Goal: Task Accomplishment & Management: Complete application form

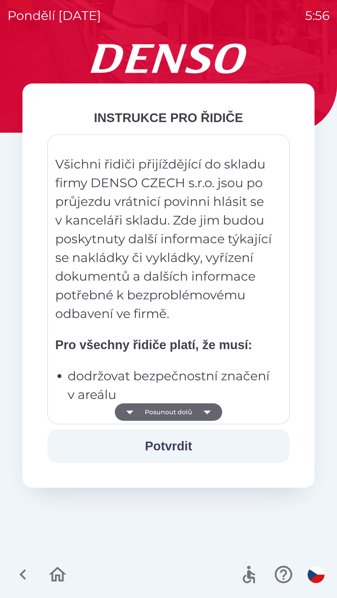
click at [175, 448] on button "Potvrdit" at bounding box center [168, 447] width 242 height 34
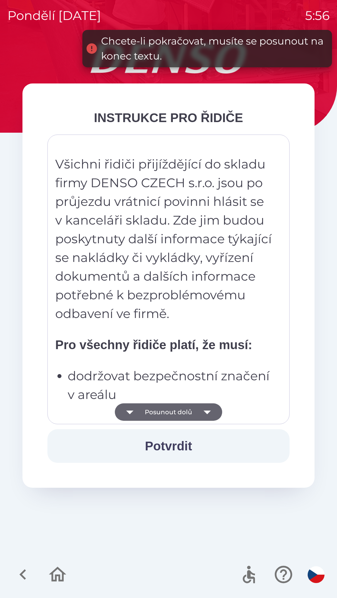
click at [208, 412] on icon "button" at bounding box center [206, 413] width 7 height 4
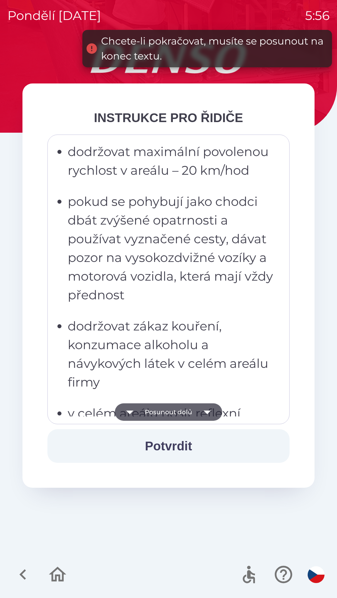
click at [175, 444] on button "Potvrdit" at bounding box center [168, 447] width 242 height 34
click at [209, 410] on icon "button" at bounding box center [206, 412] width 17 height 17
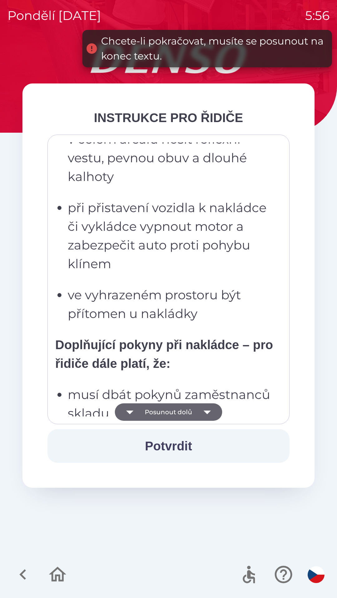
click at [170, 411] on button "Posunout dolů" at bounding box center [168, 412] width 107 height 17
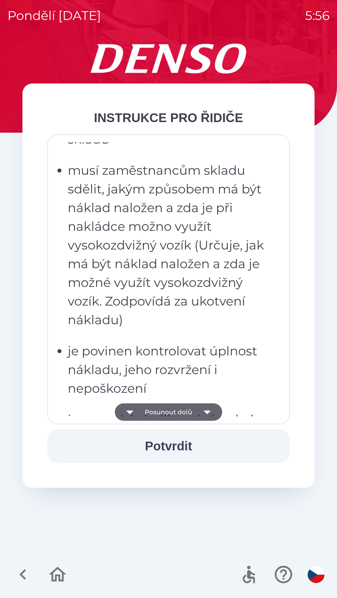
click at [164, 408] on button "Posunout dolů" at bounding box center [168, 412] width 107 height 17
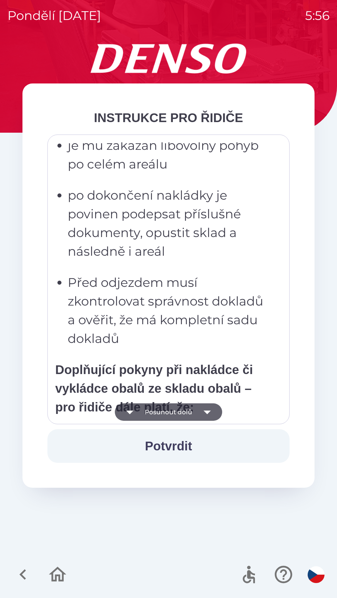
click at [168, 412] on button "Posunout dolů" at bounding box center [168, 412] width 107 height 17
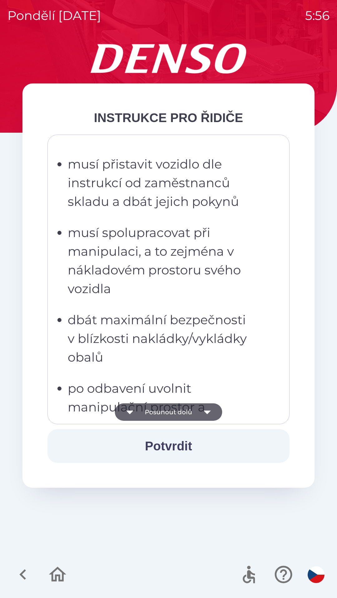
click at [165, 414] on button "Posunout dolů" at bounding box center [168, 412] width 107 height 17
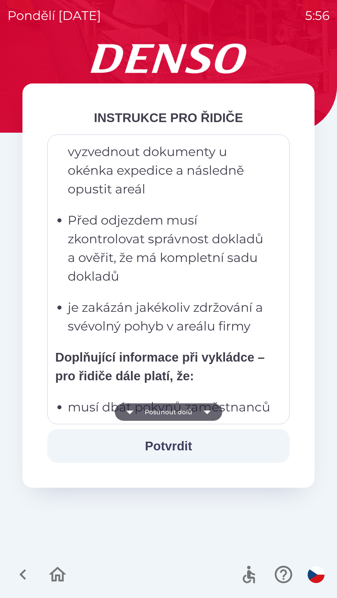
click at [170, 412] on button "Posunout dolů" at bounding box center [168, 412] width 107 height 17
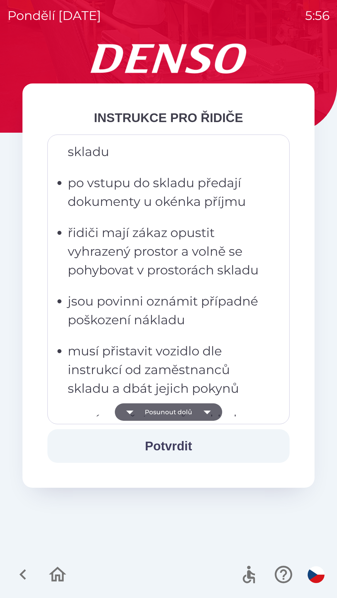
click at [170, 444] on button "Potvrdit" at bounding box center [168, 447] width 242 height 34
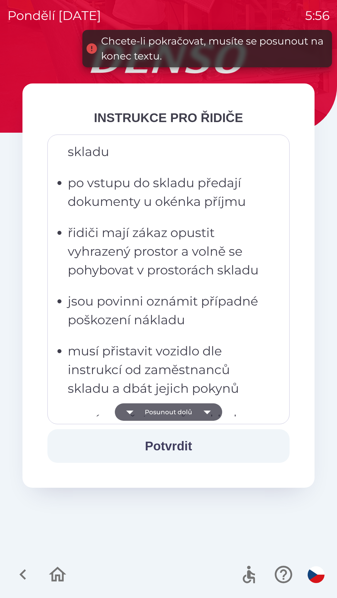
click at [212, 412] on icon "button" at bounding box center [206, 412] width 17 height 17
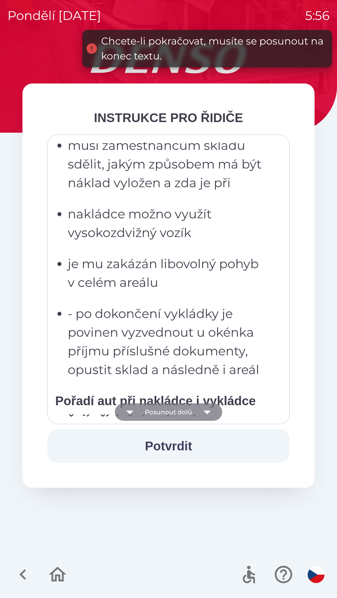
click at [208, 414] on icon "button" at bounding box center [206, 412] width 17 height 17
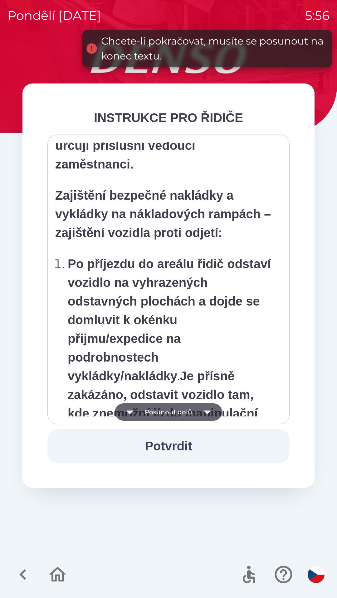
click at [212, 411] on icon "button" at bounding box center [206, 412] width 17 height 17
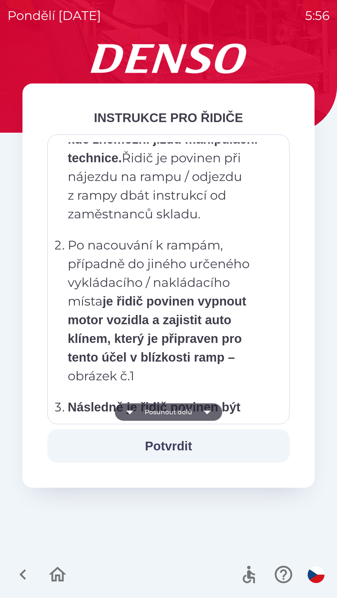
click at [211, 412] on icon "button" at bounding box center [206, 412] width 17 height 17
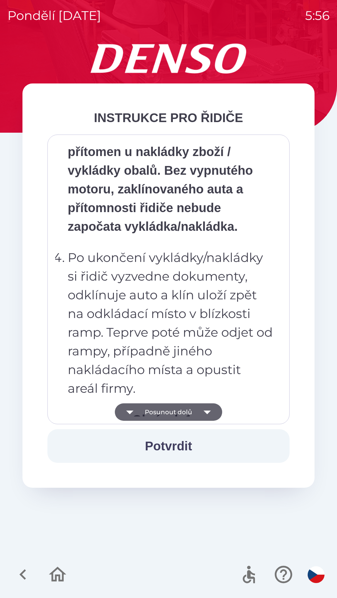
click at [212, 415] on icon "button" at bounding box center [206, 412] width 17 height 17
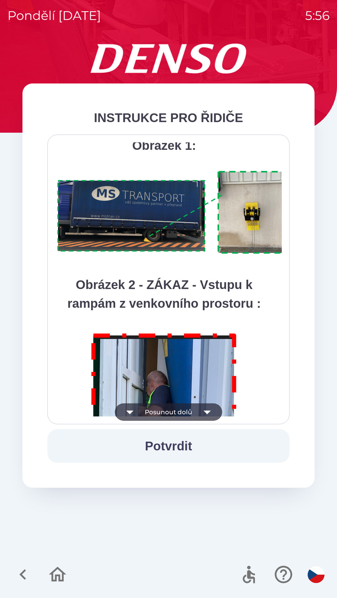
click at [215, 414] on icon "button" at bounding box center [206, 412] width 17 height 17
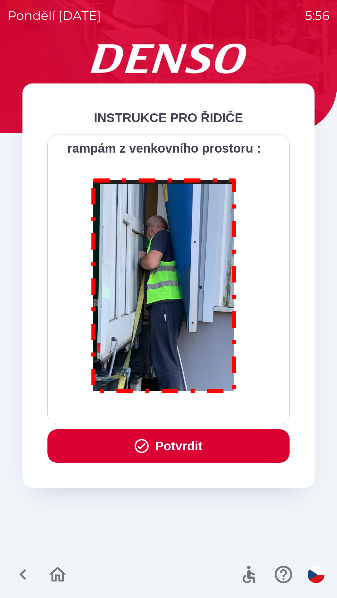
click at [182, 444] on button "Potvrdit" at bounding box center [168, 447] width 242 height 34
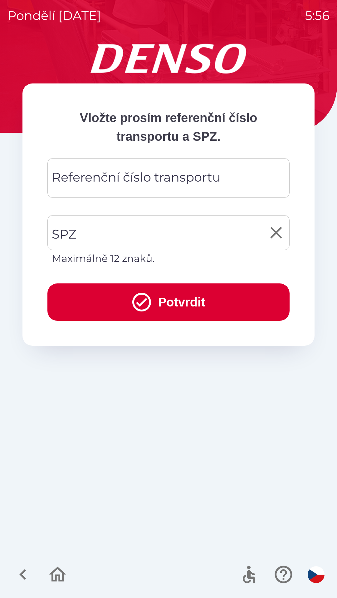
click at [104, 235] on input "SPZ" at bounding box center [163, 232] width 227 height 29
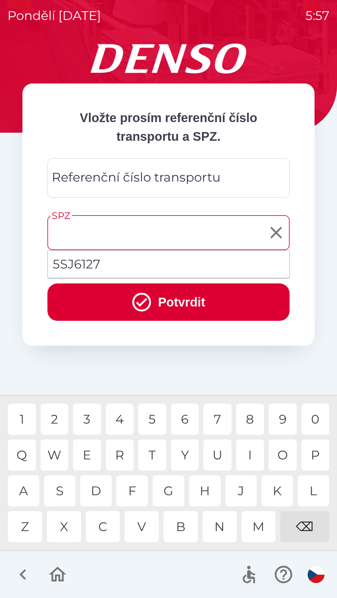
click at [175, 306] on button "Potvrdit" at bounding box center [168, 302] width 242 height 37
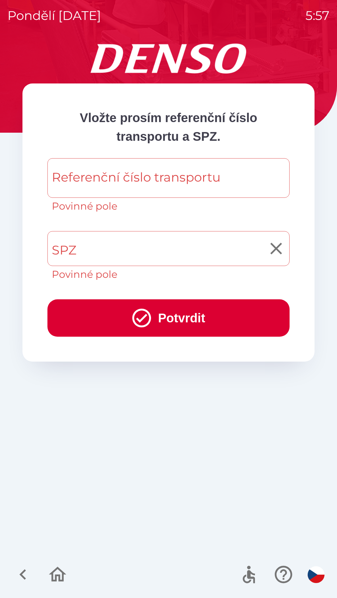
click at [130, 255] on input "SPZ" at bounding box center [163, 248] width 227 height 29
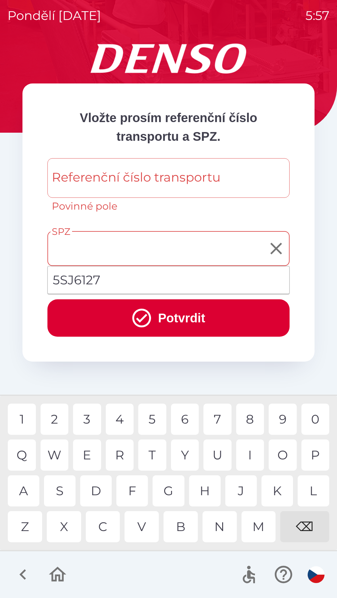
click at [180, 318] on button "Potvrdit" at bounding box center [168, 318] width 242 height 37
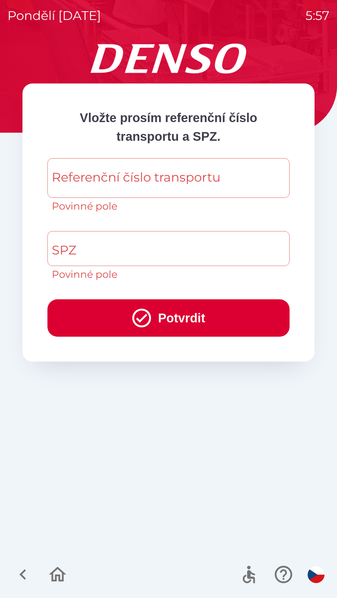
click at [174, 320] on button "Potvrdit" at bounding box center [168, 318] width 242 height 37
click at [180, 322] on button "Potvrdit" at bounding box center [168, 318] width 242 height 37
click at [157, 182] on div "Referenční číslo transportu Referenční číslo transportu Povinné pole" at bounding box center [168, 185] width 242 height 55
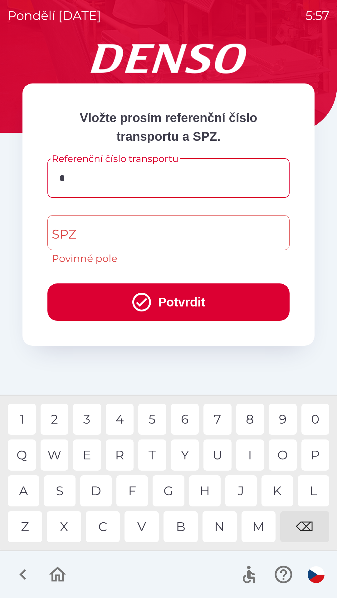
click at [204, 496] on div "H" at bounding box center [204, 491] width 31 height 31
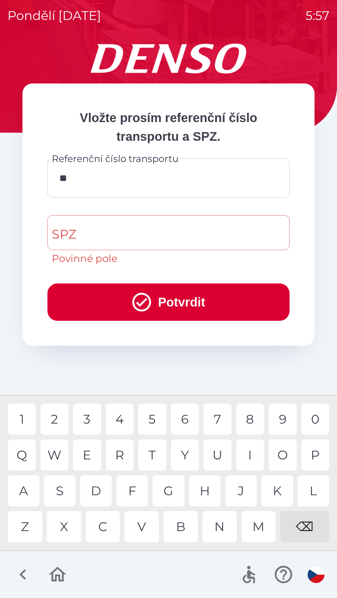
click at [256, 529] on div "M" at bounding box center [258, 527] width 34 height 31
click at [251, 417] on div "8" at bounding box center [250, 419] width 28 height 31
click at [251, 422] on div "8" at bounding box center [250, 419] width 28 height 31
click at [122, 421] on div "4" at bounding box center [120, 419] width 28 height 31
type input "**********"
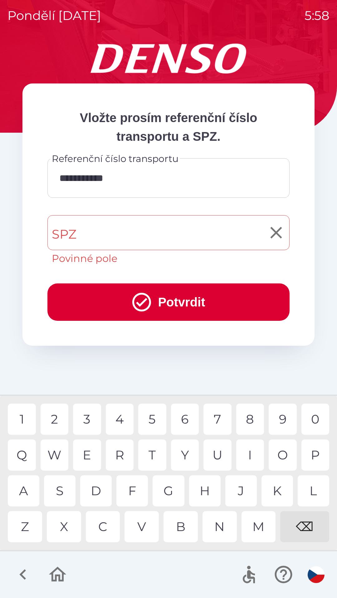
click at [137, 237] on input "SPZ" at bounding box center [163, 232] width 227 height 29
click at [178, 302] on button "Potvrdit" at bounding box center [168, 302] width 242 height 37
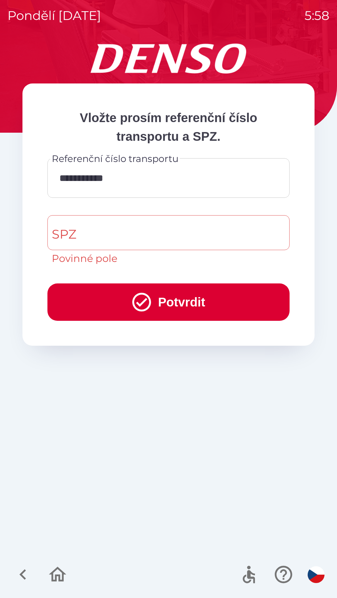
click at [181, 306] on button "Potvrdit" at bounding box center [168, 302] width 242 height 37
click at [121, 238] on input "SPZ" at bounding box center [163, 232] width 227 height 29
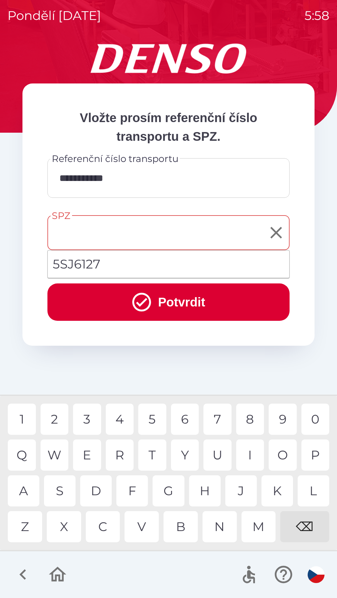
click at [77, 264] on li "5SJ6127" at bounding box center [168, 264] width 241 height 22
type input "*******"
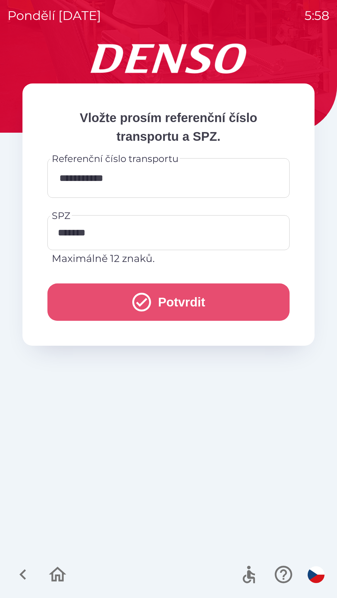
click at [168, 300] on button "Potvrdit" at bounding box center [168, 302] width 242 height 37
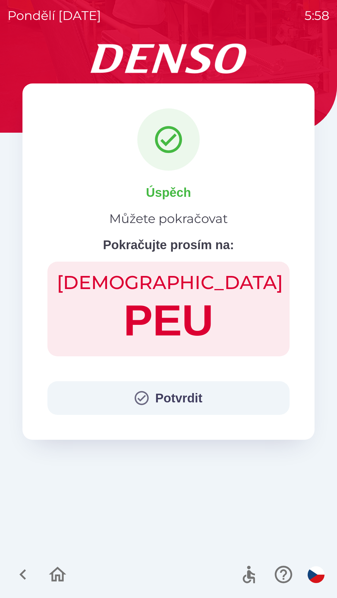
click at [176, 399] on button "Potvrdit" at bounding box center [168, 399] width 242 height 34
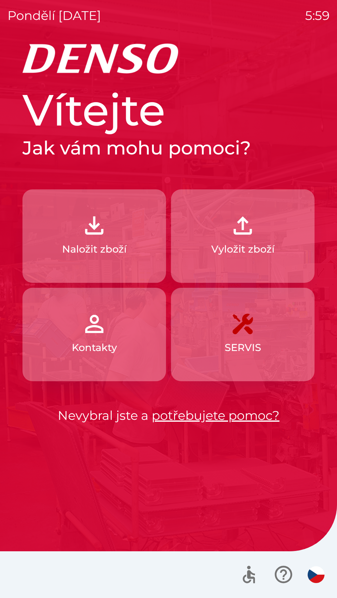
click at [315, 575] on img "button" at bounding box center [315, 575] width 17 height 17
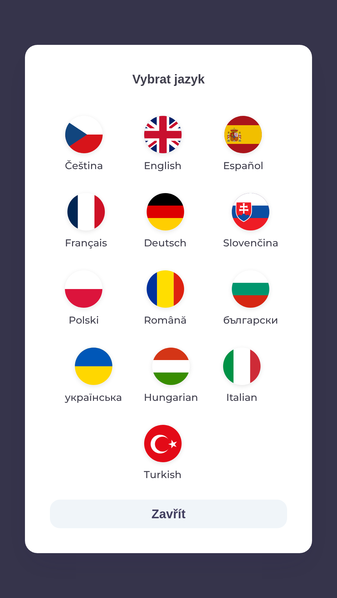
click at [172, 371] on img "button" at bounding box center [170, 366] width 37 height 37
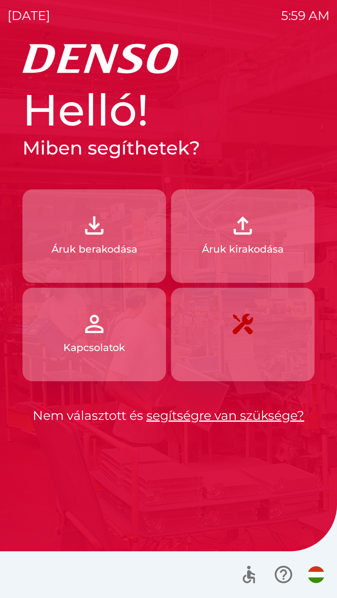
click at [227, 257] on button "Áruk kirakodása" at bounding box center [242, 237] width 143 height 94
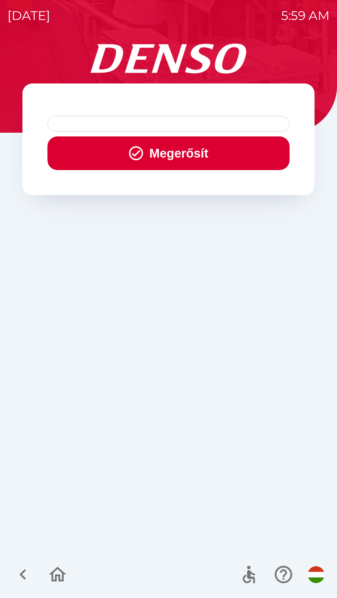
click at [169, 162] on button "Megerősít" at bounding box center [168, 154] width 242 height 34
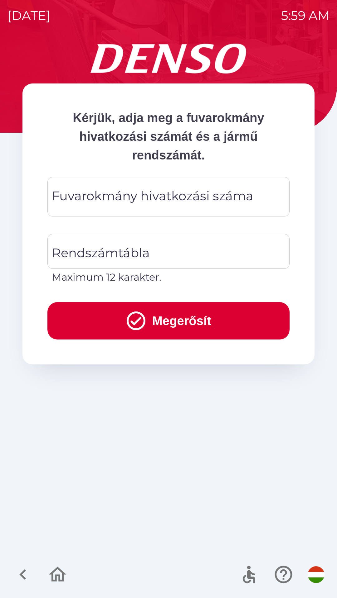
click at [138, 202] on div "Fuvarokmány hivatkozási száma Fuvarokmány hivatkozási száma" at bounding box center [168, 197] width 242 height 40
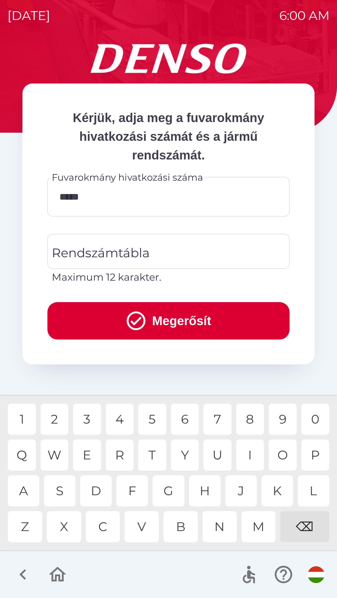
click at [314, 418] on div "0" at bounding box center [315, 419] width 28 height 31
type input "******"
click at [128, 257] on div "Rendszámtábla Rendszámtábla Maximum 12 karakter." at bounding box center [168, 259] width 242 height 51
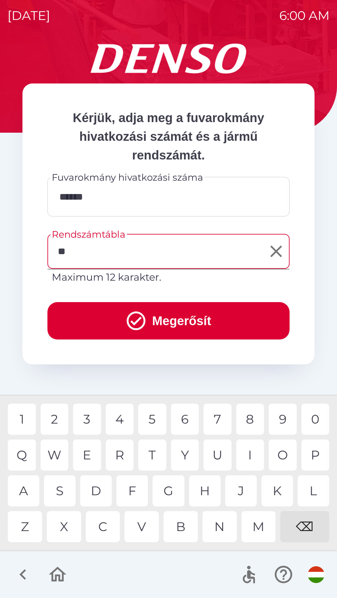
click at [276, 488] on div "K" at bounding box center [276, 491] width 31 height 31
click at [279, 491] on div "K" at bounding box center [276, 491] width 31 height 31
click at [285, 422] on div "9" at bounding box center [282, 419] width 28 height 31
type input "******"
click at [89, 421] on div "3" at bounding box center [87, 419] width 28 height 31
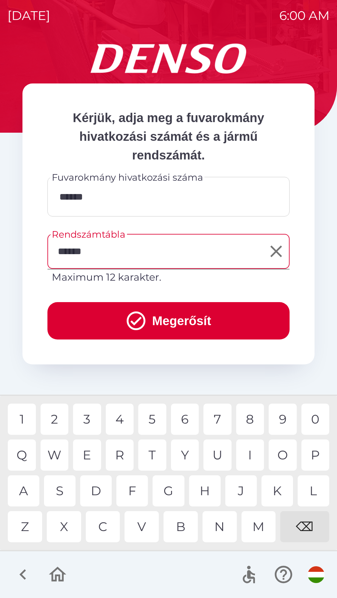
click at [171, 322] on button "Megerősít" at bounding box center [168, 320] width 242 height 37
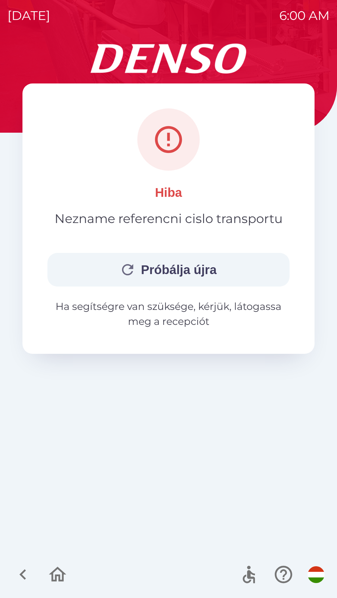
click at [170, 277] on button "Próbálja újra" at bounding box center [168, 270] width 242 height 34
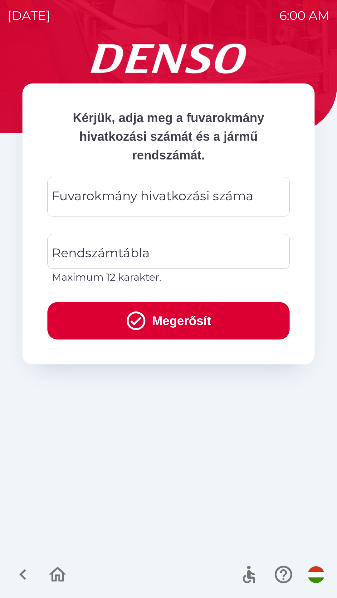
click at [144, 201] on div "Fuvarokmány hivatkozási száma Fuvarokmány hivatkozási száma" at bounding box center [168, 197] width 242 height 40
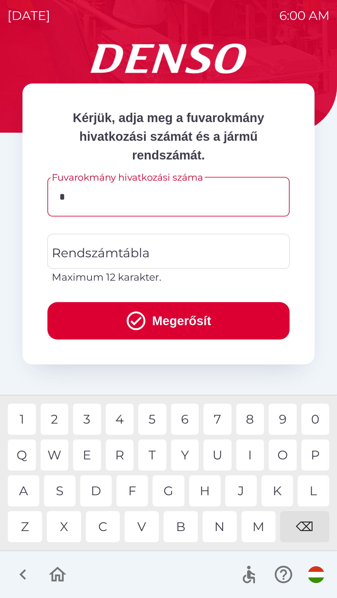
click at [314, 420] on div "0" at bounding box center [315, 419] width 28 height 31
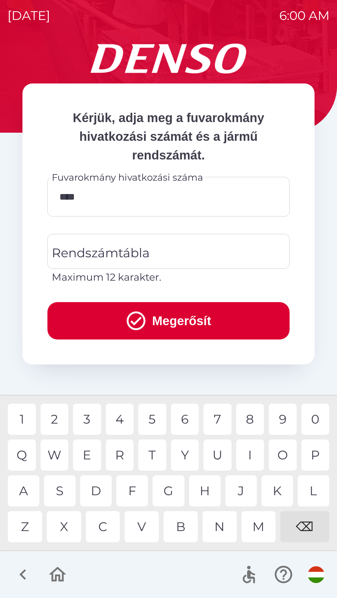
click at [60, 423] on div "2" at bounding box center [55, 419] width 28 height 31
click at [119, 424] on div "4" at bounding box center [120, 419] width 28 height 31
type input "*******"
click at [187, 425] on div "6" at bounding box center [185, 419] width 28 height 31
click at [126, 257] on div "Rendszámtábla Rendszámtábla Maximum 12 karakter." at bounding box center [168, 259] width 242 height 51
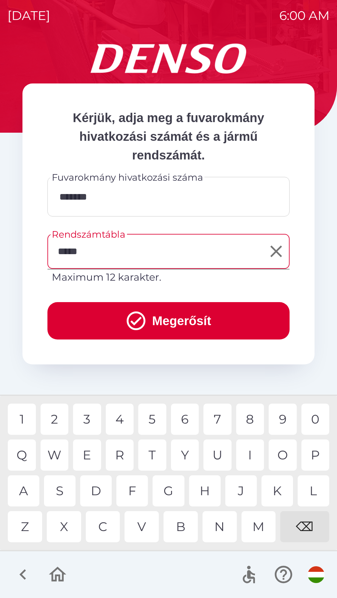
type input "******"
click at [87, 425] on div "3" at bounding box center [87, 419] width 28 height 31
click at [161, 320] on button "Megerősít" at bounding box center [168, 320] width 242 height 37
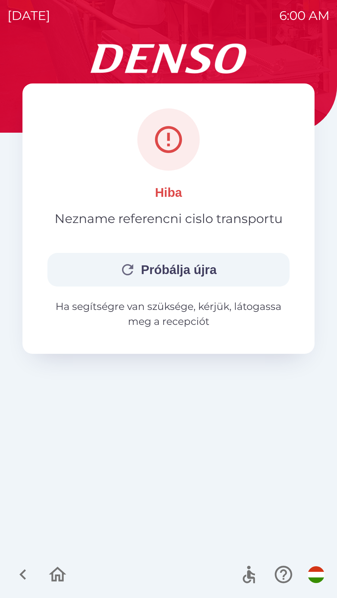
click at [172, 276] on button "Próbálja újra" at bounding box center [168, 270] width 242 height 34
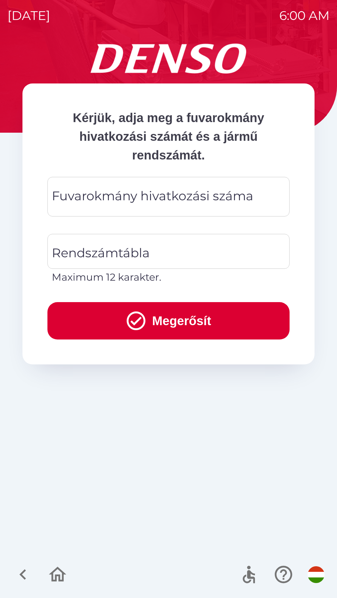
click at [139, 200] on div "Fuvarokmány hivatkozási száma Fuvarokmány hivatkozási száma" at bounding box center [168, 197] width 242 height 40
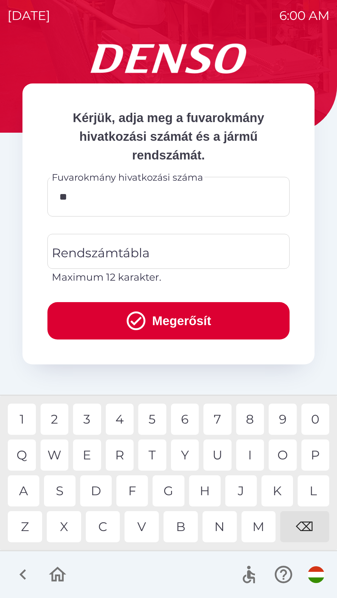
click at [311, 426] on div "0" at bounding box center [315, 419] width 28 height 31
click at [184, 424] on div "6" at bounding box center [185, 419] width 28 height 31
click at [23, 422] on div "1" at bounding box center [22, 419] width 28 height 31
type input "********"
click at [90, 423] on div "3" at bounding box center [87, 419] width 28 height 31
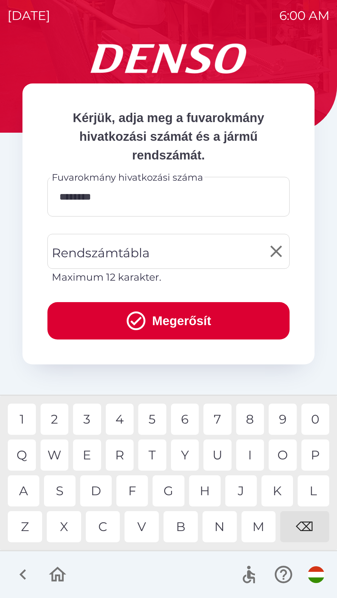
click at [130, 258] on div "Rendszámtábla Rendszámtábla Maximum 12 karakter." at bounding box center [168, 259] width 242 height 51
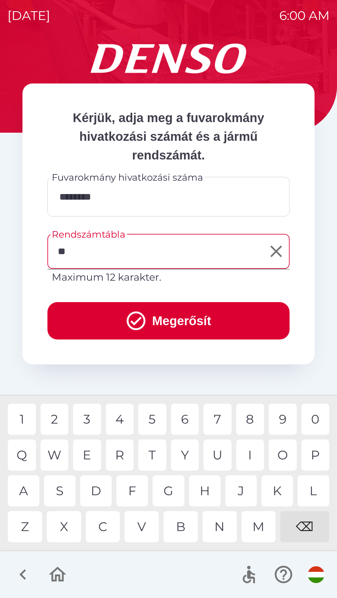
click at [273, 493] on div "K" at bounding box center [276, 491] width 31 height 31
click at [283, 423] on div "9" at bounding box center [282, 419] width 28 height 31
type input "******"
click at [91, 420] on div "3" at bounding box center [87, 419] width 28 height 31
click at [167, 323] on button "Megerősít" at bounding box center [168, 320] width 242 height 37
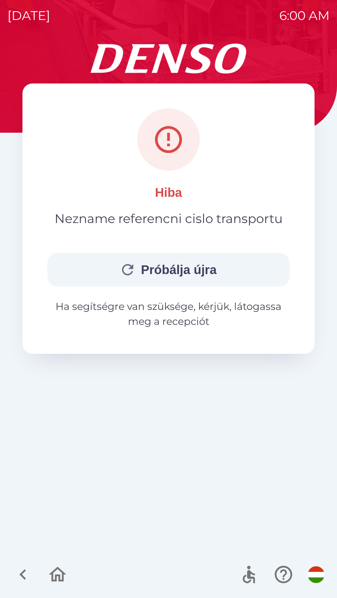
click at [175, 276] on button "Próbálja újra" at bounding box center [168, 270] width 242 height 34
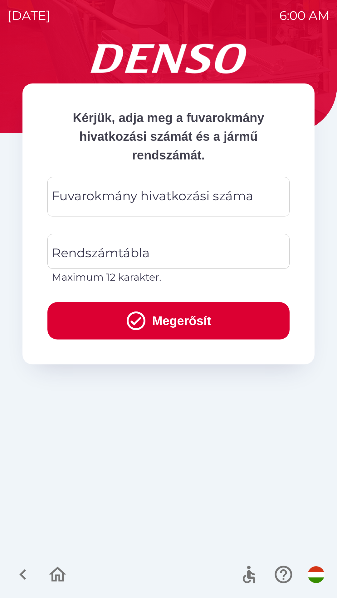
click at [142, 203] on div "Fuvarokmány hivatkozási száma Fuvarokmány hivatkozási száma" at bounding box center [168, 197] width 242 height 40
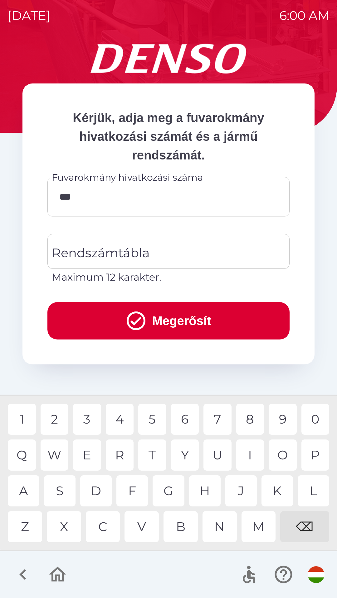
click at [215, 456] on div "U" at bounding box center [217, 455] width 28 height 31
click at [279, 425] on div "9" at bounding box center [282, 419] width 28 height 31
click at [58, 425] on div "2" at bounding box center [55, 419] width 28 height 31
type input "*******"
click at [131, 255] on div "Rendszámtábla Rendszámtábla Maximum 12 karakter." at bounding box center [168, 259] width 242 height 51
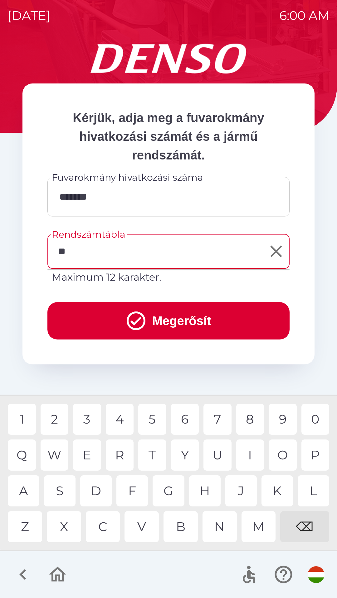
click at [278, 488] on div "K" at bounding box center [276, 491] width 31 height 31
click at [280, 493] on div "K" at bounding box center [276, 491] width 31 height 31
type input "******"
click at [87, 424] on div "3" at bounding box center [87, 419] width 28 height 31
click at [169, 325] on button "Megerősít" at bounding box center [168, 320] width 242 height 37
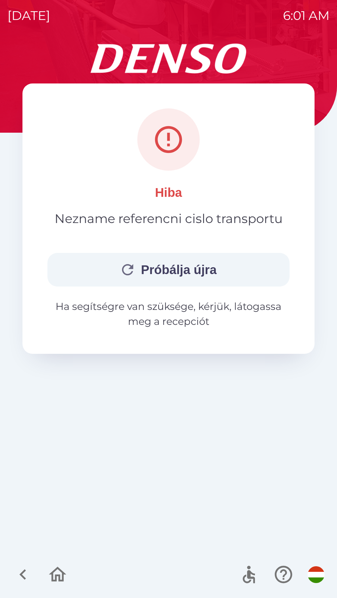
click at [182, 272] on button "Próbálja újra" at bounding box center [168, 270] width 242 height 34
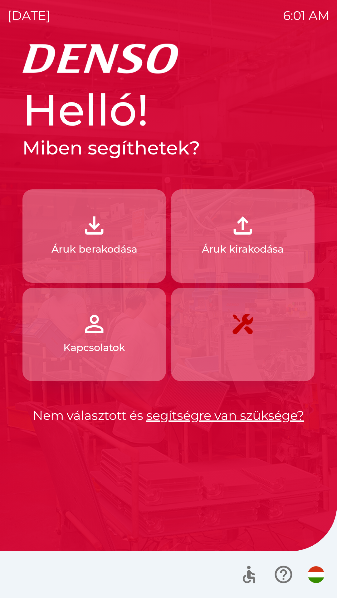
click at [243, 258] on button "Áruk kirakodása" at bounding box center [242, 237] width 143 height 94
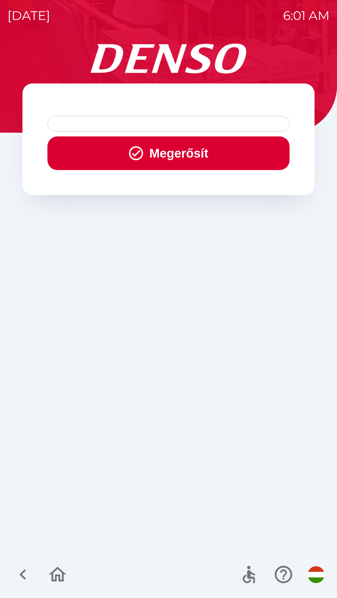
click at [153, 138] on button "Megerősít" at bounding box center [168, 154] width 242 height 34
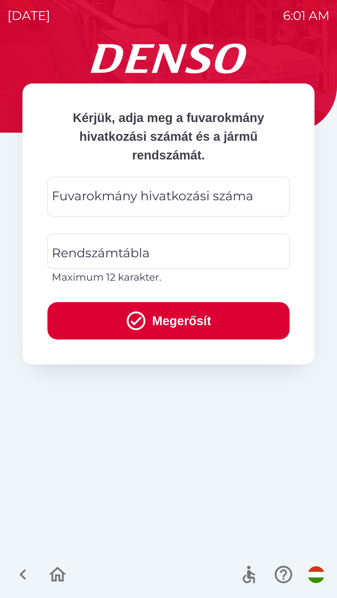
click at [158, 201] on div "Fuvarokmány hivatkozási száma Fuvarokmány hivatkozási száma" at bounding box center [168, 197] width 242 height 40
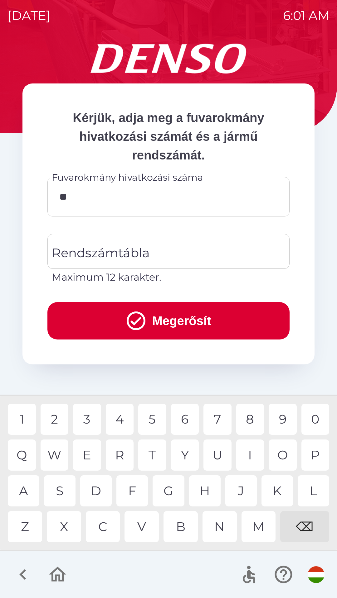
click at [119, 424] on div "4" at bounding box center [120, 419] width 28 height 31
click at [315, 418] on div "0" at bounding box center [315, 419] width 28 height 31
type input "******"
click at [115, 424] on div "4" at bounding box center [120, 419] width 28 height 31
click at [140, 252] on div "Rendszámtábla Rendszámtábla Maximum 12 karakter." at bounding box center [168, 259] width 242 height 51
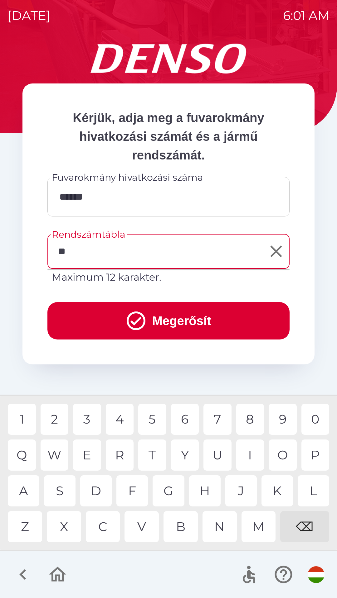
click at [273, 493] on div "K" at bounding box center [276, 491] width 31 height 31
click at [279, 488] on div "K" at bounding box center [276, 491] width 31 height 31
click at [282, 420] on div "9" at bounding box center [282, 419] width 28 height 31
type input "******"
click at [90, 420] on div "3" at bounding box center [87, 419] width 28 height 31
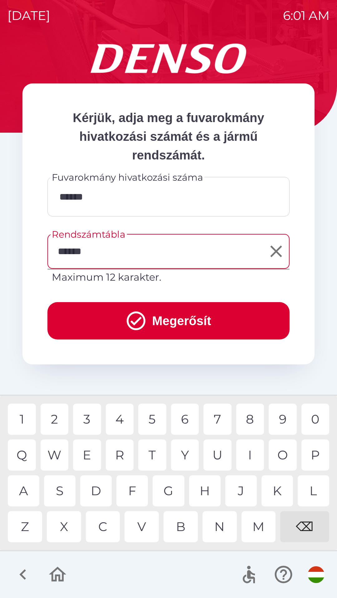
click at [163, 313] on button "Megerősít" at bounding box center [168, 320] width 242 height 37
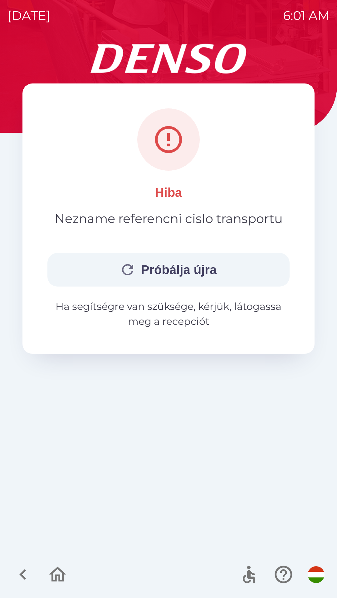
click at [172, 270] on button "Próbálja újra" at bounding box center [168, 270] width 242 height 34
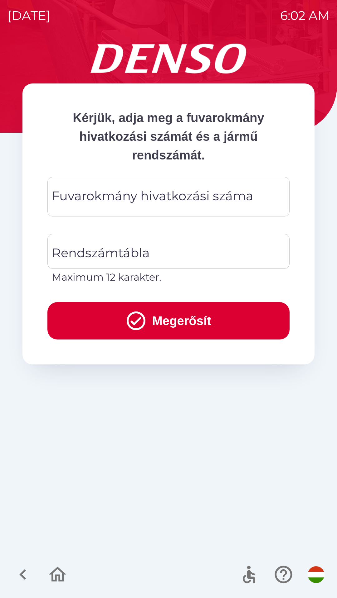
click at [167, 201] on div "Fuvarokmány hivatkozási száma Fuvarokmány hivatkozási száma" at bounding box center [168, 197] width 242 height 40
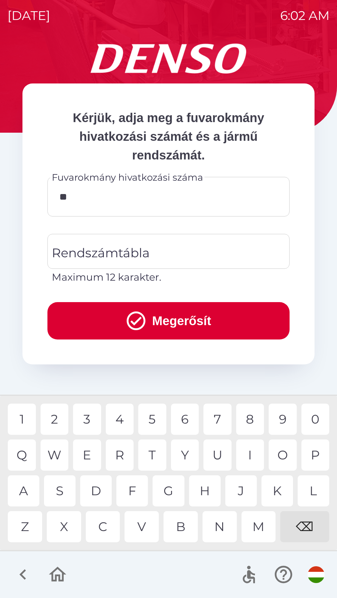
type input "*"
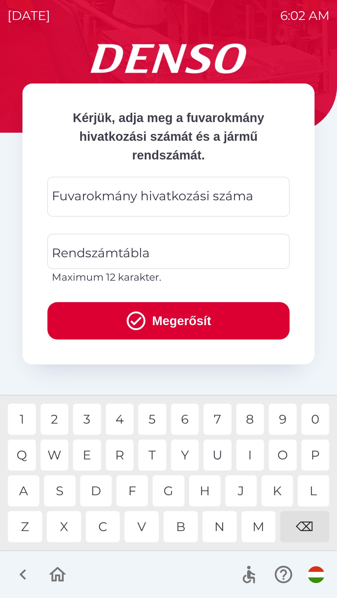
click at [307, 530] on div "⌫" at bounding box center [304, 527] width 49 height 31
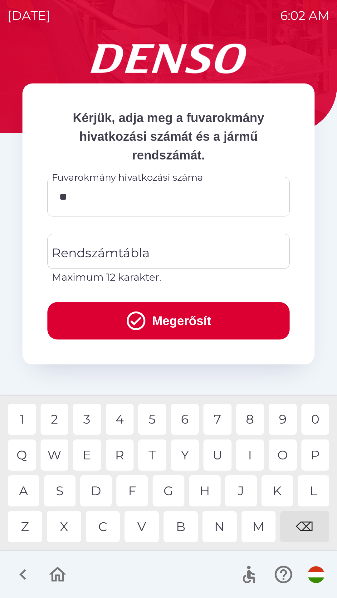
click at [55, 429] on div "2" at bounding box center [55, 419] width 28 height 31
click at [26, 421] on div "1" at bounding box center [22, 419] width 28 height 31
type input "*****"
click at [132, 253] on div "Rendszámtábla Rendszámtábla Maximum 12 karakter." at bounding box center [168, 259] width 242 height 51
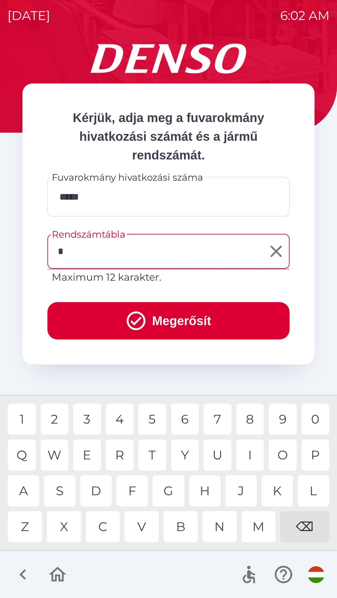
click at [64, 494] on div "S" at bounding box center [59, 491] width 31 height 31
click at [276, 493] on div "K" at bounding box center [276, 491] width 31 height 31
type input "******"
click at [171, 324] on button "Megerősít" at bounding box center [168, 320] width 242 height 37
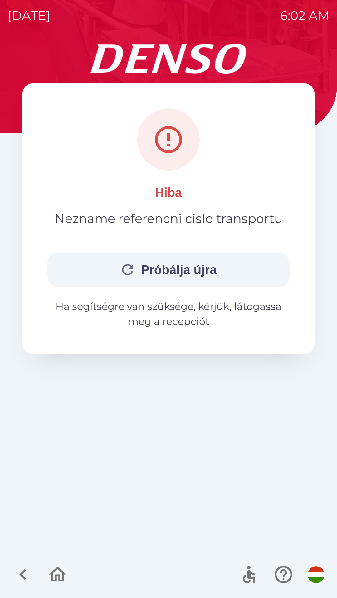
click at [175, 273] on button "Próbálja újra" at bounding box center [168, 270] width 242 height 34
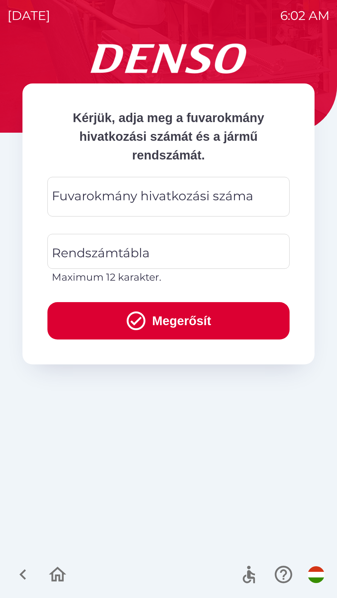
click at [137, 195] on div "Fuvarokmány hivatkozási száma Fuvarokmány hivatkozási száma" at bounding box center [168, 197] width 242 height 40
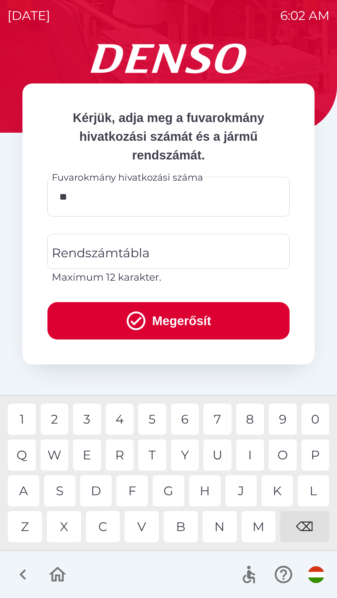
click at [120, 457] on div "R" at bounding box center [120, 455] width 28 height 31
type input "****"
click at [22, 576] on icon "button" at bounding box center [22, 575] width 7 height 11
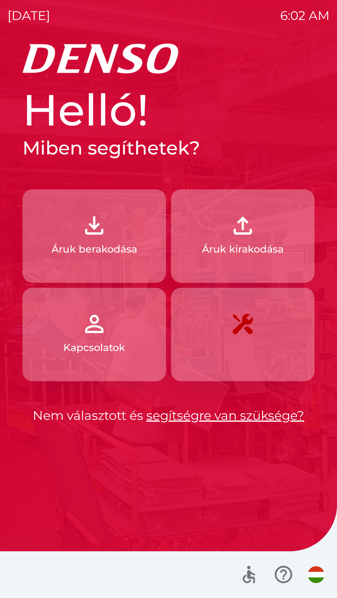
click at [117, 348] on p "Kapcsolatok" at bounding box center [94, 347] width 62 height 15
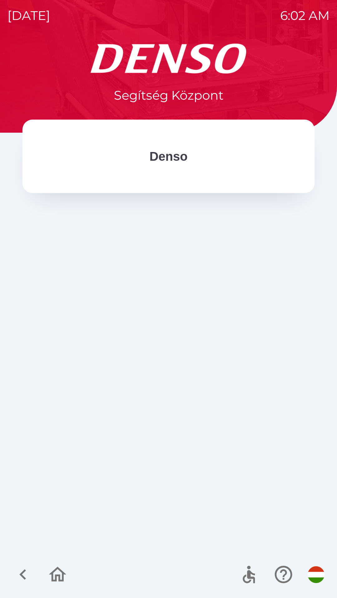
click at [165, 169] on div "Denso" at bounding box center [168, 157] width 292 height 74
click at [175, 164] on p "Denso" at bounding box center [168, 156] width 38 height 19
click at [171, 158] on p "Denso" at bounding box center [168, 156] width 38 height 19
click at [175, 160] on p "Denso" at bounding box center [168, 156] width 38 height 19
click at [177, 165] on p "Denso" at bounding box center [168, 156] width 38 height 19
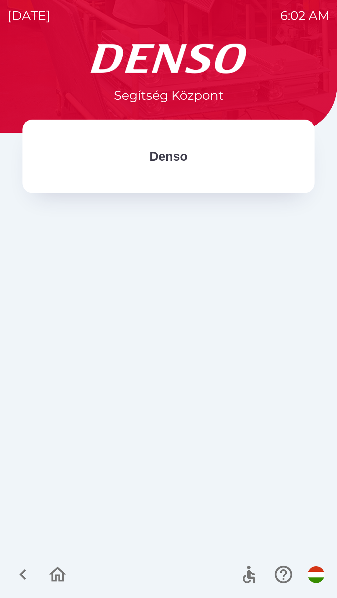
click at [175, 166] on div "Denso" at bounding box center [168, 157] width 242 height 24
click at [176, 169] on div "Denso" at bounding box center [168, 157] width 292 height 74
click at [177, 168] on div "Denso" at bounding box center [168, 157] width 242 height 24
click at [175, 166] on div "Denso" at bounding box center [168, 157] width 242 height 24
click at [167, 169] on div "Denso" at bounding box center [168, 157] width 292 height 74
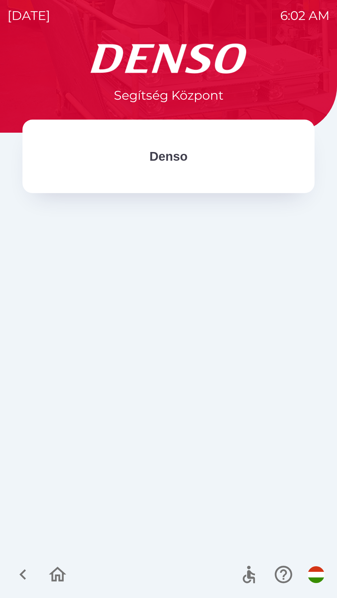
click at [171, 165] on p "Denso" at bounding box center [168, 156] width 38 height 19
click at [175, 161] on p "Denso" at bounding box center [168, 156] width 38 height 19
click at [173, 161] on p "Denso" at bounding box center [168, 156] width 38 height 19
click at [173, 162] on p "Denso" at bounding box center [168, 156] width 38 height 19
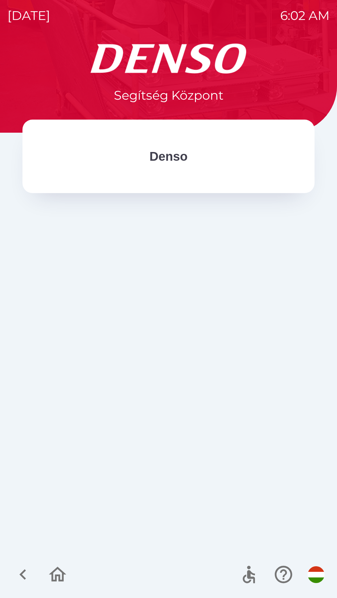
click at [167, 163] on p "Denso" at bounding box center [168, 156] width 38 height 19
click at [169, 159] on p "Denso" at bounding box center [168, 156] width 38 height 19
click at [58, 573] on icon "button" at bounding box center [57, 575] width 21 height 21
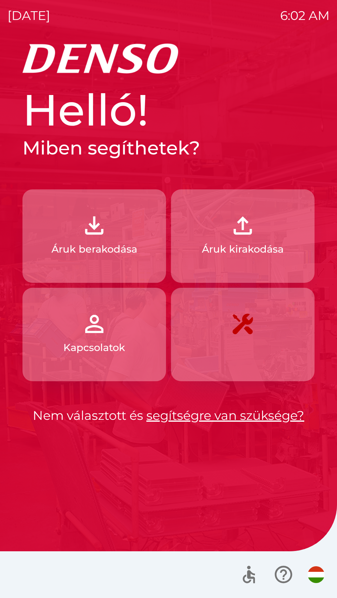
click at [248, 336] on img "button" at bounding box center [242, 323] width 27 height 27
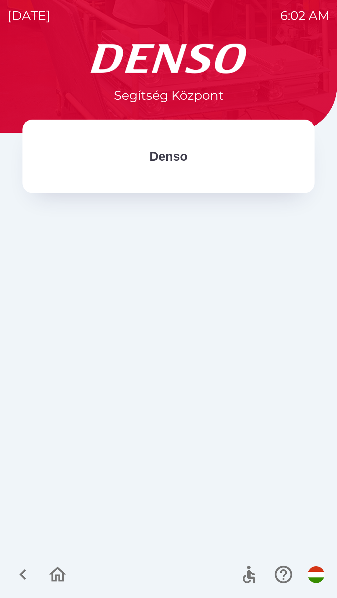
click at [166, 159] on p "Denso" at bounding box center [168, 156] width 38 height 19
click at [55, 576] on icon "button" at bounding box center [57, 575] width 21 height 21
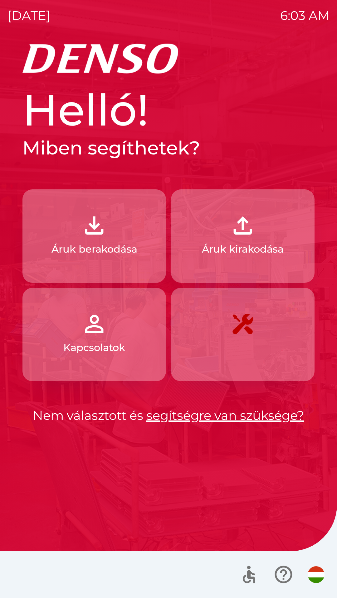
click at [195, 415] on link "segítségre van szüksége?" at bounding box center [225, 415] width 158 height 15
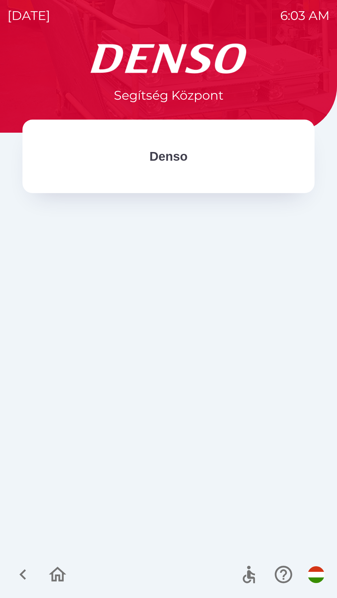
click at [163, 155] on p "Denso" at bounding box center [168, 156] width 38 height 19
click at [151, 169] on div "Denso" at bounding box center [168, 157] width 292 height 74
click at [149, 168] on div "Denso" at bounding box center [168, 157] width 242 height 24
click at [148, 168] on div "Denso" at bounding box center [168, 157] width 292 height 74
click at [145, 168] on div "Denso" at bounding box center [168, 157] width 242 height 24
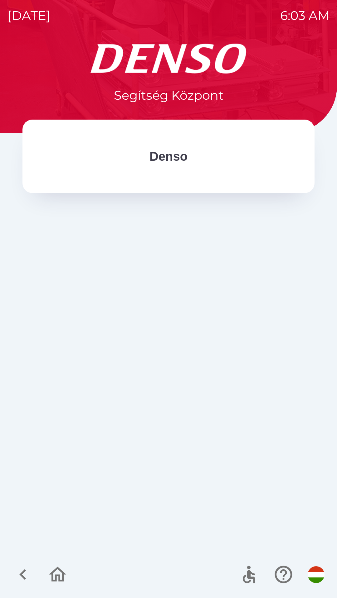
click at [143, 166] on div "Denso" at bounding box center [168, 157] width 242 height 24
click at [155, 157] on p "Denso" at bounding box center [168, 156] width 38 height 19
click at [167, 154] on p "Denso" at bounding box center [168, 156] width 38 height 19
click at [176, 158] on p "Denso" at bounding box center [168, 156] width 38 height 19
click at [181, 163] on p "Denso" at bounding box center [168, 156] width 38 height 19
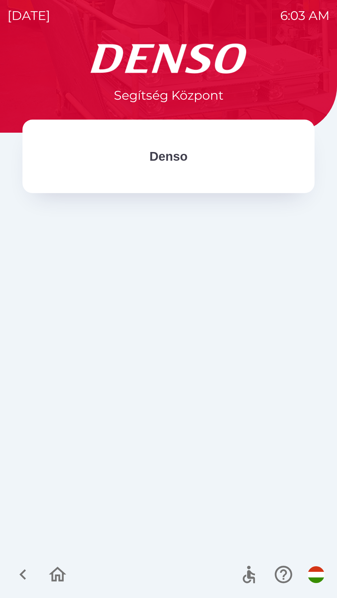
click at [185, 173] on div "Denso" at bounding box center [168, 157] width 292 height 74
click at [58, 577] on icon "button" at bounding box center [57, 575] width 21 height 21
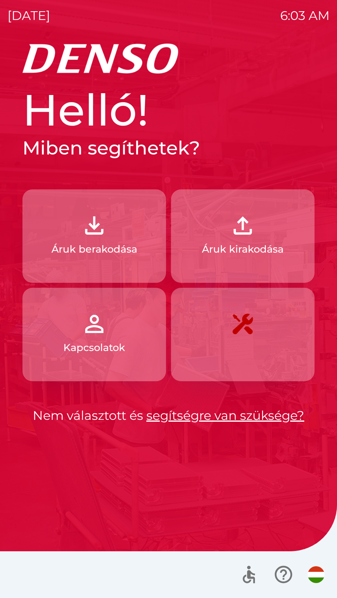
click at [318, 575] on img "button" at bounding box center [315, 575] width 17 height 17
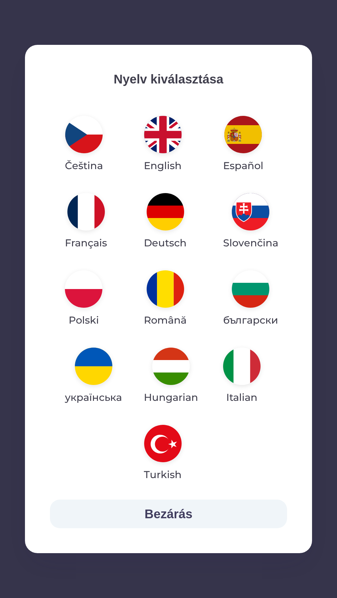
click at [161, 145] on img "button" at bounding box center [162, 134] width 37 height 37
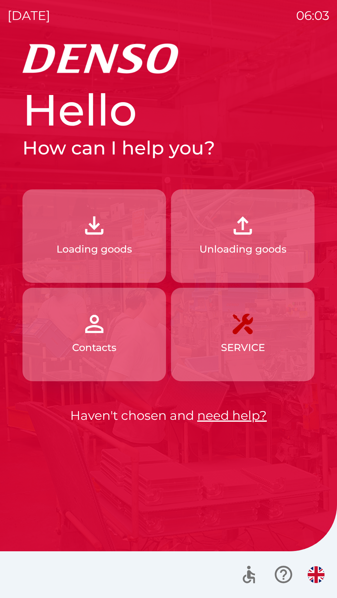
click at [119, 345] on button "Contacts" at bounding box center [93, 335] width 143 height 94
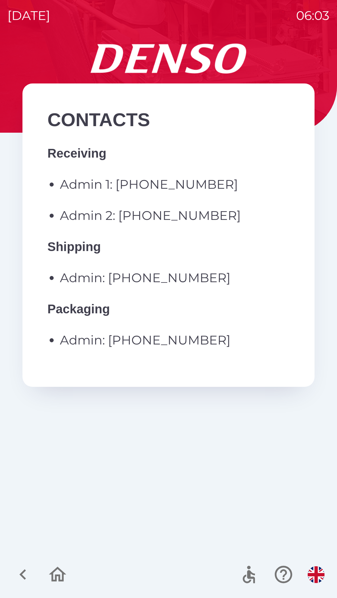
click at [310, 573] on img "button" at bounding box center [315, 575] width 17 height 17
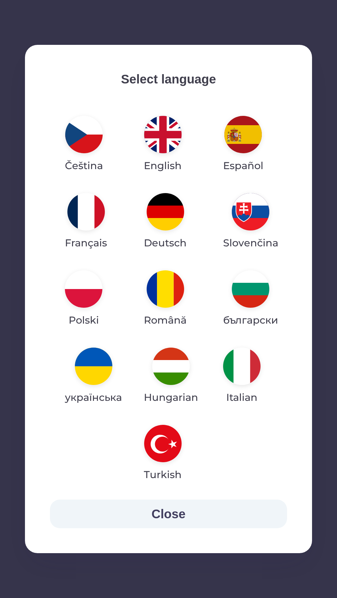
click at [173, 372] on img "button" at bounding box center [170, 366] width 37 height 37
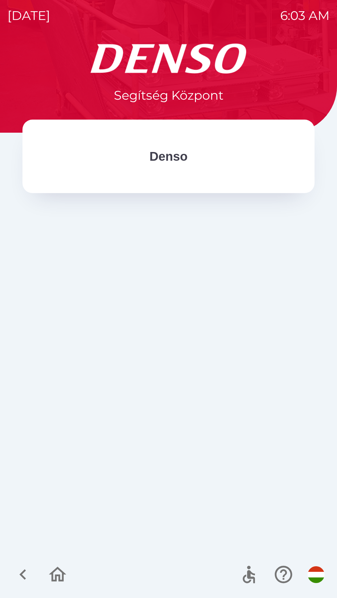
click at [22, 577] on icon "button" at bounding box center [22, 575] width 7 height 11
click at [21, 575] on icon "button" at bounding box center [22, 575] width 7 height 11
click at [22, 577] on icon "button" at bounding box center [22, 575] width 7 height 11
click at [25, 574] on icon "button" at bounding box center [22, 575] width 21 height 21
click at [24, 572] on icon "button" at bounding box center [22, 575] width 7 height 11
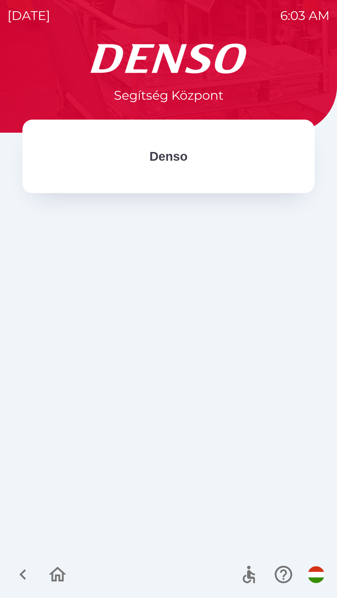
click at [24, 578] on icon "button" at bounding box center [22, 575] width 7 height 11
click at [26, 575] on icon "button" at bounding box center [22, 575] width 21 height 21
click at [26, 574] on icon "button" at bounding box center [22, 575] width 21 height 21
click at [23, 570] on icon "button" at bounding box center [22, 575] width 21 height 21
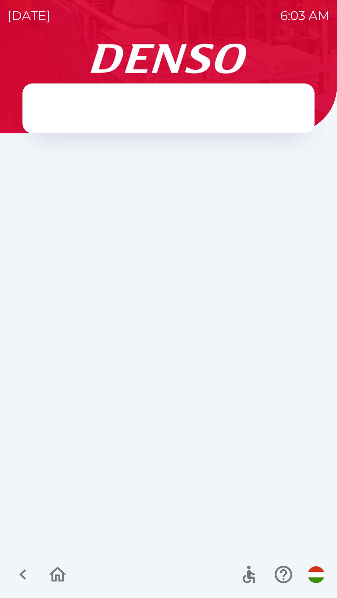
click at [25, 569] on icon "button" at bounding box center [22, 575] width 21 height 21
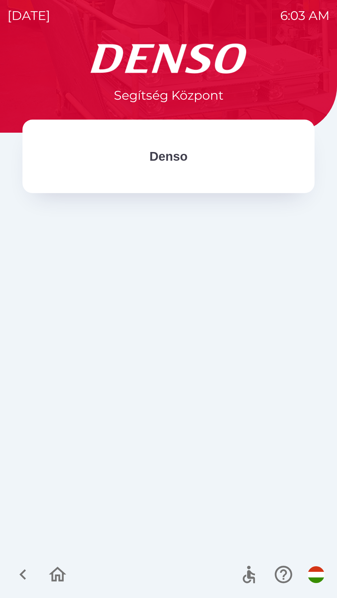
click at [25, 571] on icon "button" at bounding box center [22, 575] width 7 height 11
click at [25, 573] on icon "button" at bounding box center [22, 575] width 21 height 21
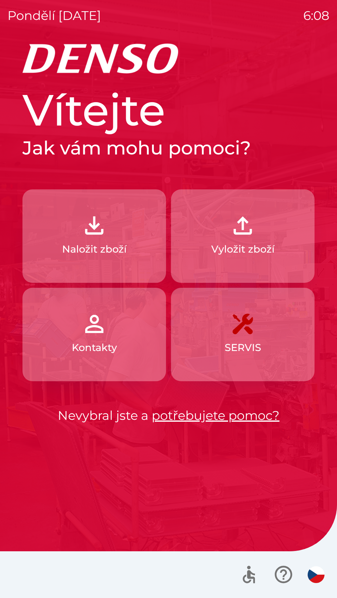
click at [53, 223] on button "Naložit zboží" at bounding box center [93, 237] width 143 height 94
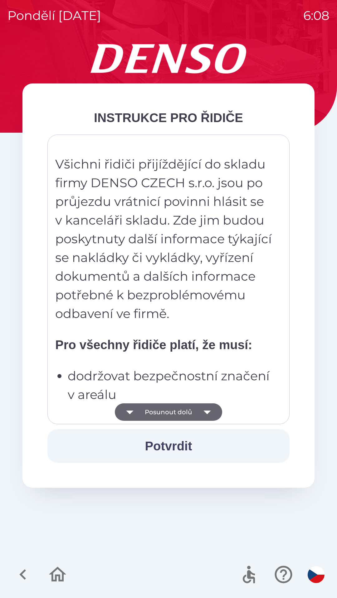
click at [204, 405] on icon "button" at bounding box center [206, 412] width 17 height 17
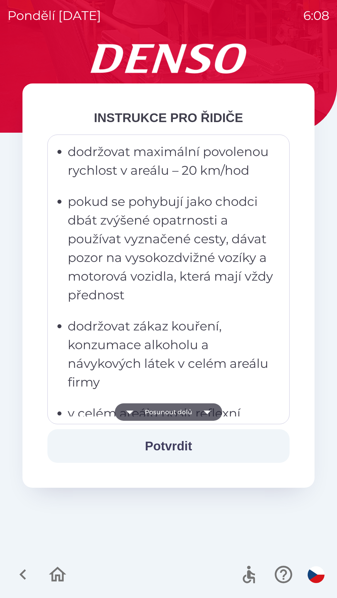
click at [207, 416] on icon "button" at bounding box center [206, 412] width 17 height 17
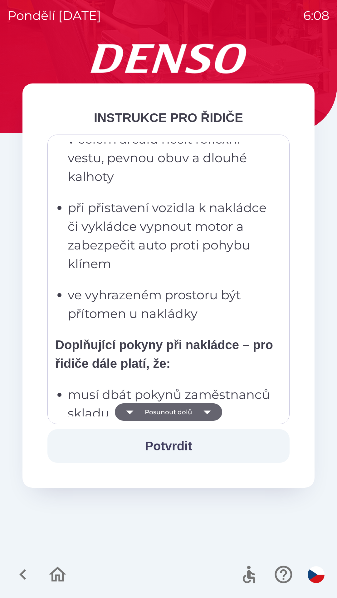
click at [210, 412] on icon "button" at bounding box center [206, 412] width 17 height 17
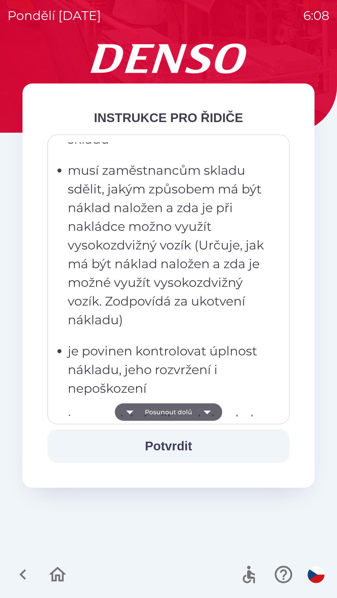
click at [210, 412] on icon "button" at bounding box center [206, 412] width 17 height 17
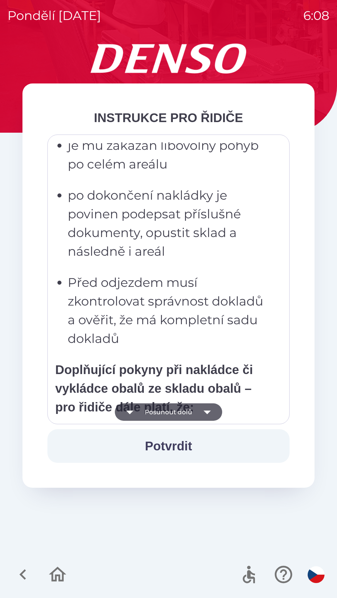
click at [209, 413] on icon "button" at bounding box center [206, 412] width 17 height 17
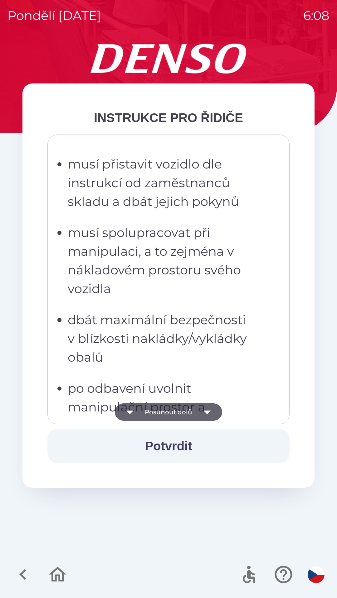
click at [204, 412] on icon "button" at bounding box center [206, 413] width 7 height 4
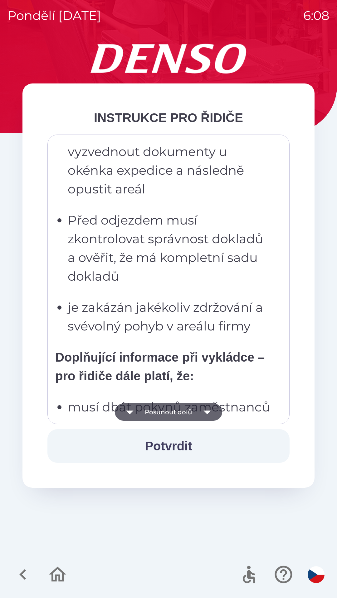
click at [200, 413] on icon "button" at bounding box center [206, 412] width 17 height 17
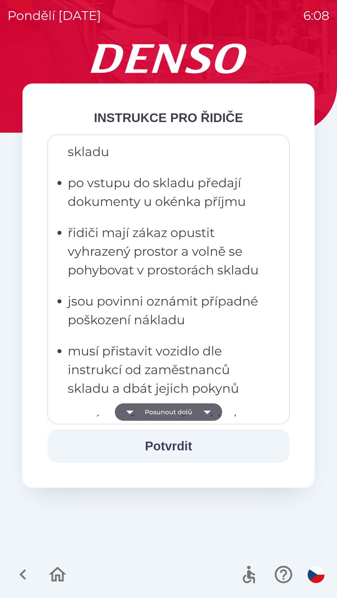
click at [198, 412] on icon "button" at bounding box center [206, 412] width 17 height 17
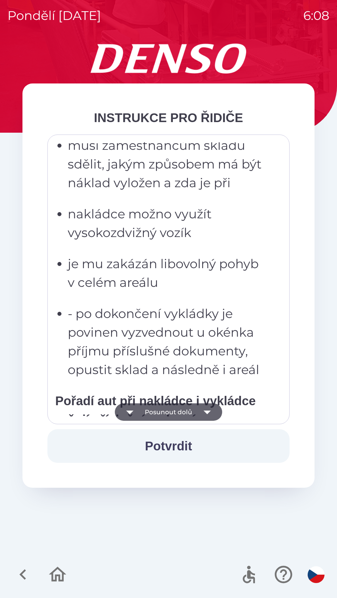
click at [197, 411] on button "Posunout dolů" at bounding box center [168, 412] width 107 height 17
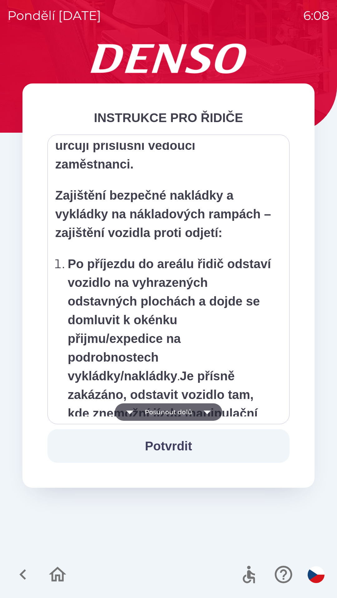
click at [196, 412] on button "Posunout dolů" at bounding box center [168, 412] width 107 height 17
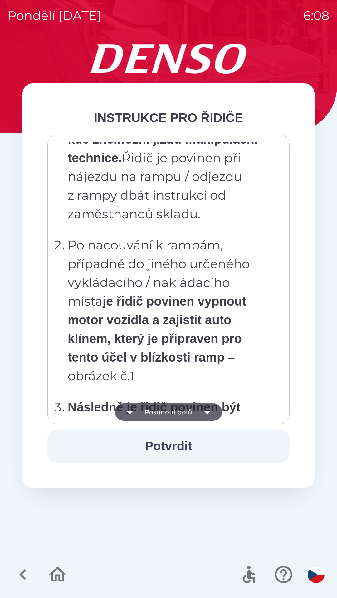
click at [197, 413] on button "Posunout dolů" at bounding box center [168, 412] width 107 height 17
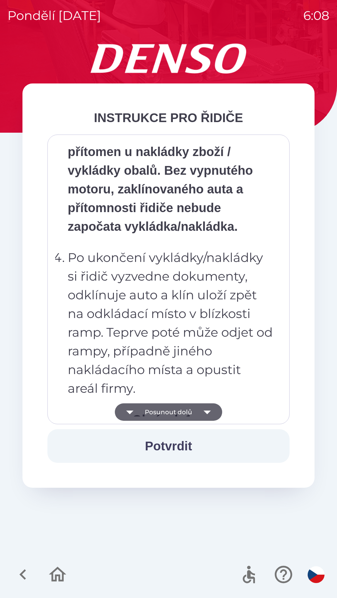
click at [198, 413] on icon "button" at bounding box center [206, 412] width 17 height 17
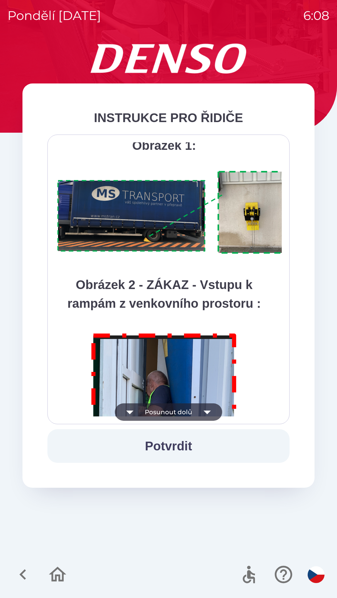
click at [196, 412] on button "Posunout dolů" at bounding box center [168, 412] width 107 height 17
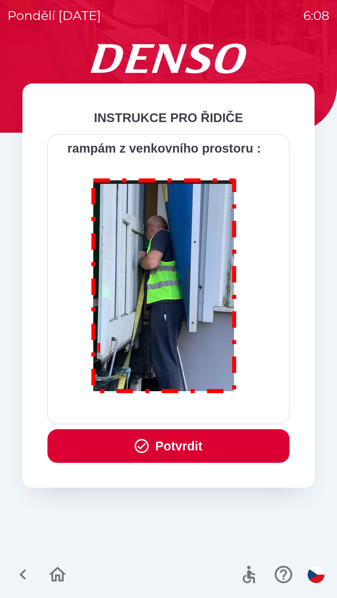
click at [200, 408] on div "Všichni řidiči přijíždějící do skladu firmy DENSO CZECH s.r.o. jsou po průjezdu…" at bounding box center [168, 279] width 226 height 274
click at [209, 451] on button "Potvrdit" at bounding box center [168, 447] width 242 height 34
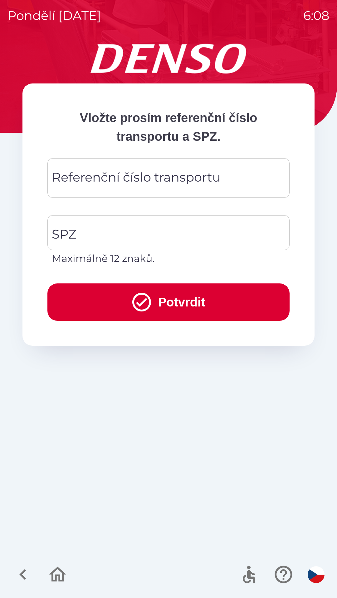
click at [166, 183] on div "Referenční číslo transportu Referenční číslo transportu" at bounding box center [168, 178] width 242 height 40
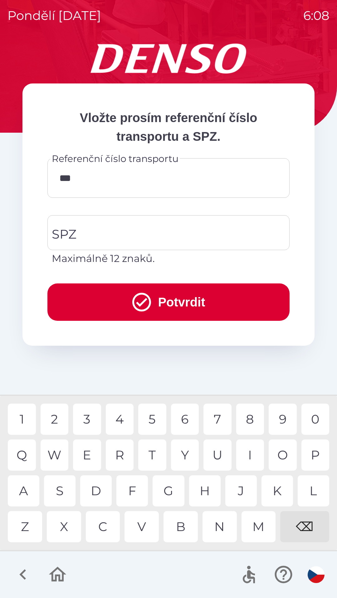
click at [88, 419] on div "3" at bounding box center [87, 419] width 28 height 31
click at [61, 451] on div "W" at bounding box center [55, 455] width 28 height 31
type input "********"
click at [161, 231] on input "SPZ" at bounding box center [163, 232] width 227 height 29
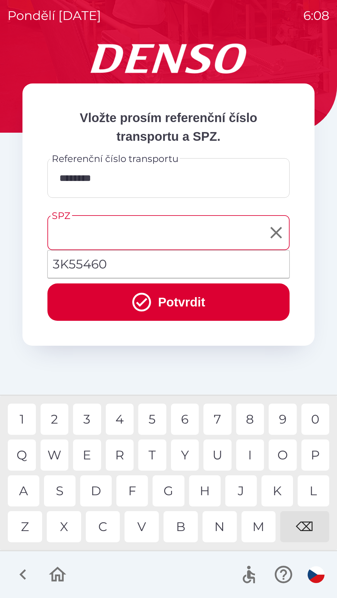
click at [135, 266] on li "3K55460" at bounding box center [168, 264] width 241 height 22
type input "*******"
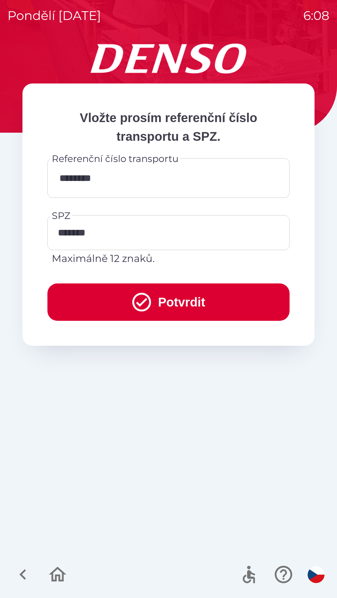
click at [152, 301] on button "Potvrdit" at bounding box center [168, 302] width 242 height 37
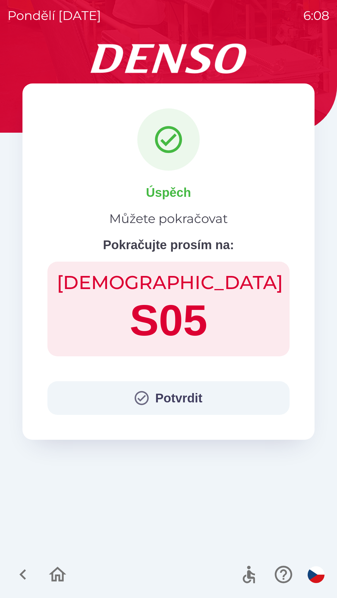
click at [161, 391] on button "Potvrdit" at bounding box center [168, 399] width 242 height 34
